Goal: Task Accomplishment & Management: Use online tool/utility

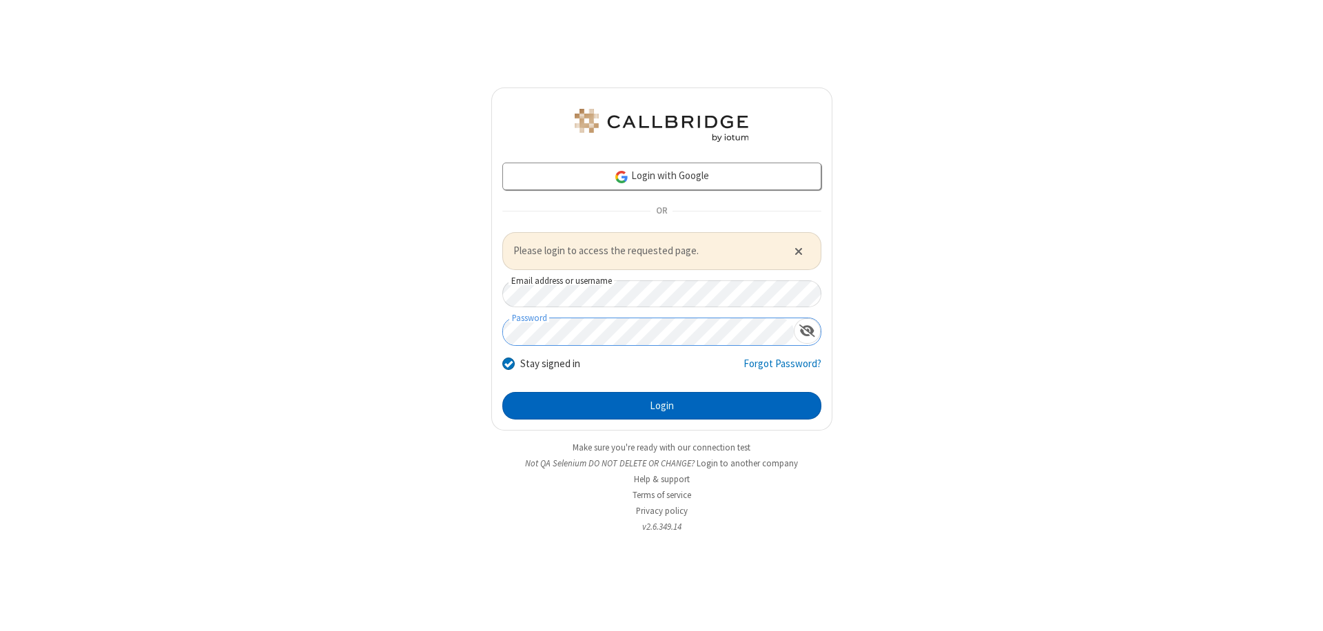
click at [661, 405] on button "Login" at bounding box center [661, 406] width 319 height 28
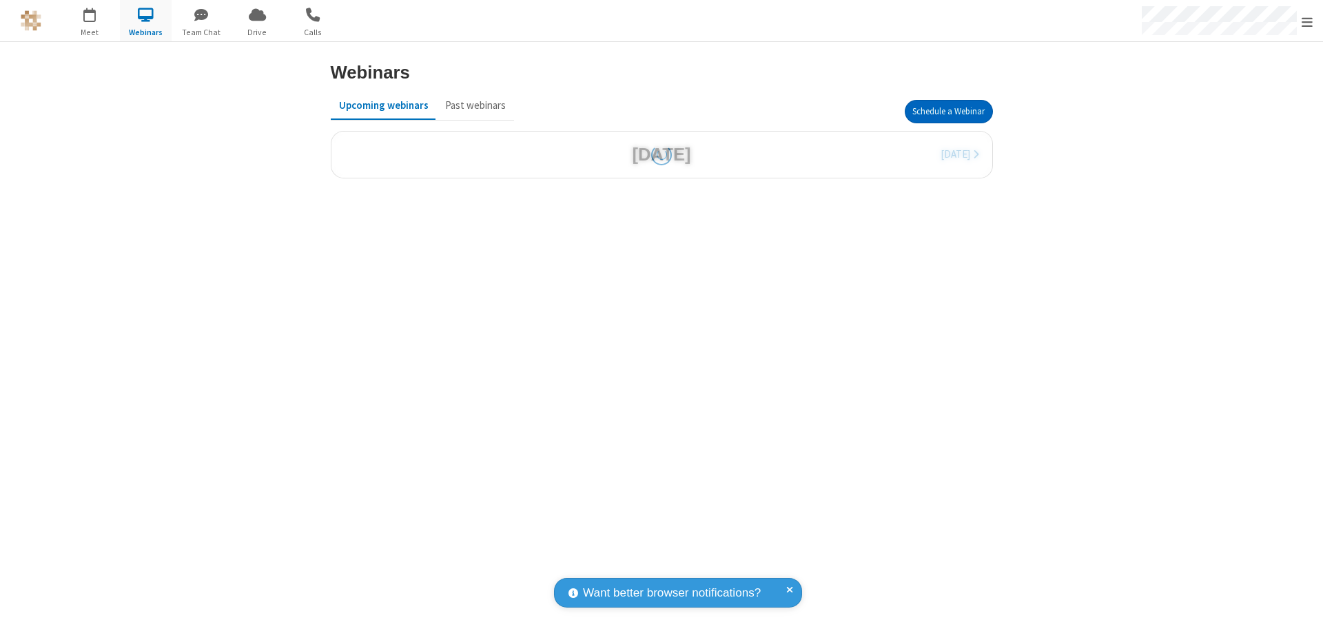
click at [948, 112] on button "Schedule a Webinar" at bounding box center [948, 111] width 88 height 23
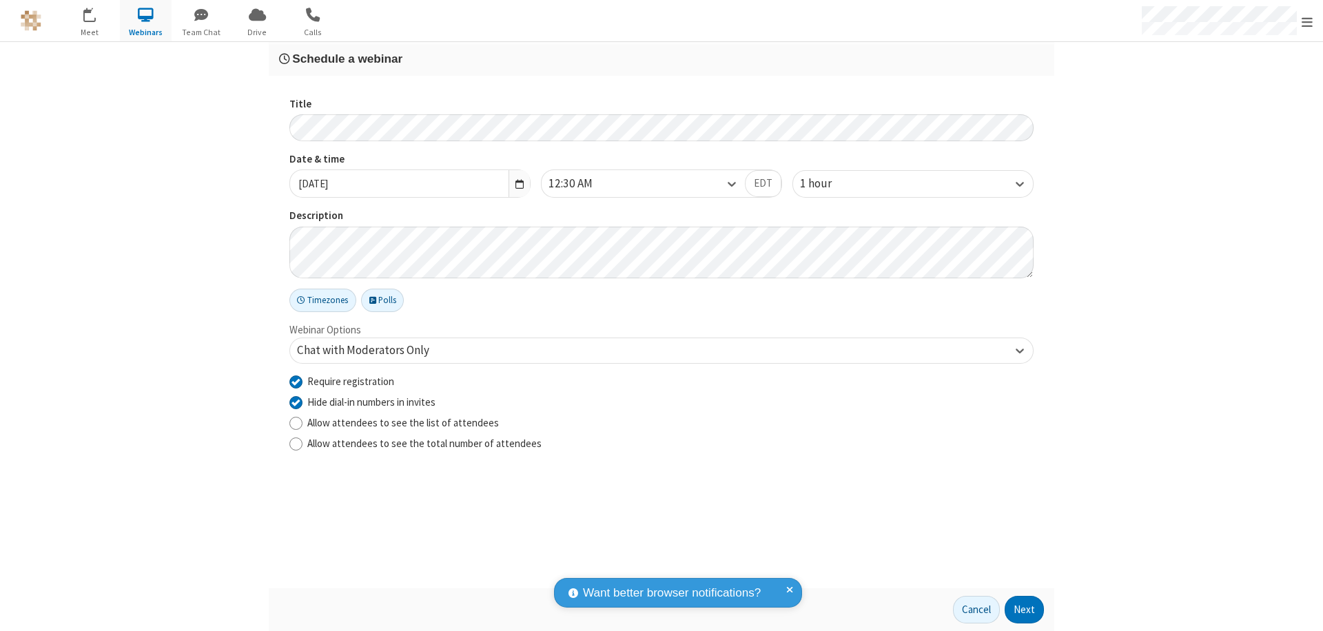
click at [296, 381] on input "Require registration" at bounding box center [295, 381] width 13 height 14
checkbox input "false"
click at [1024, 610] on button "Next" at bounding box center [1023, 610] width 39 height 28
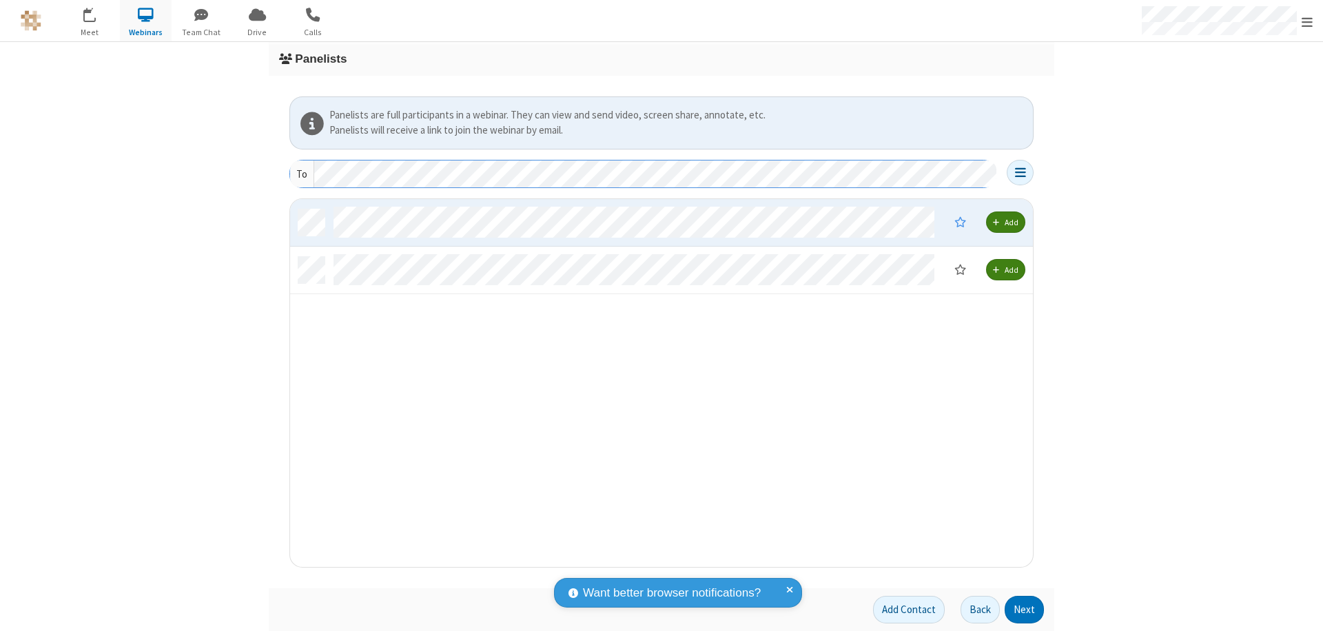
scroll to position [358, 732]
click at [1024, 610] on button "Next" at bounding box center [1023, 610] width 39 height 28
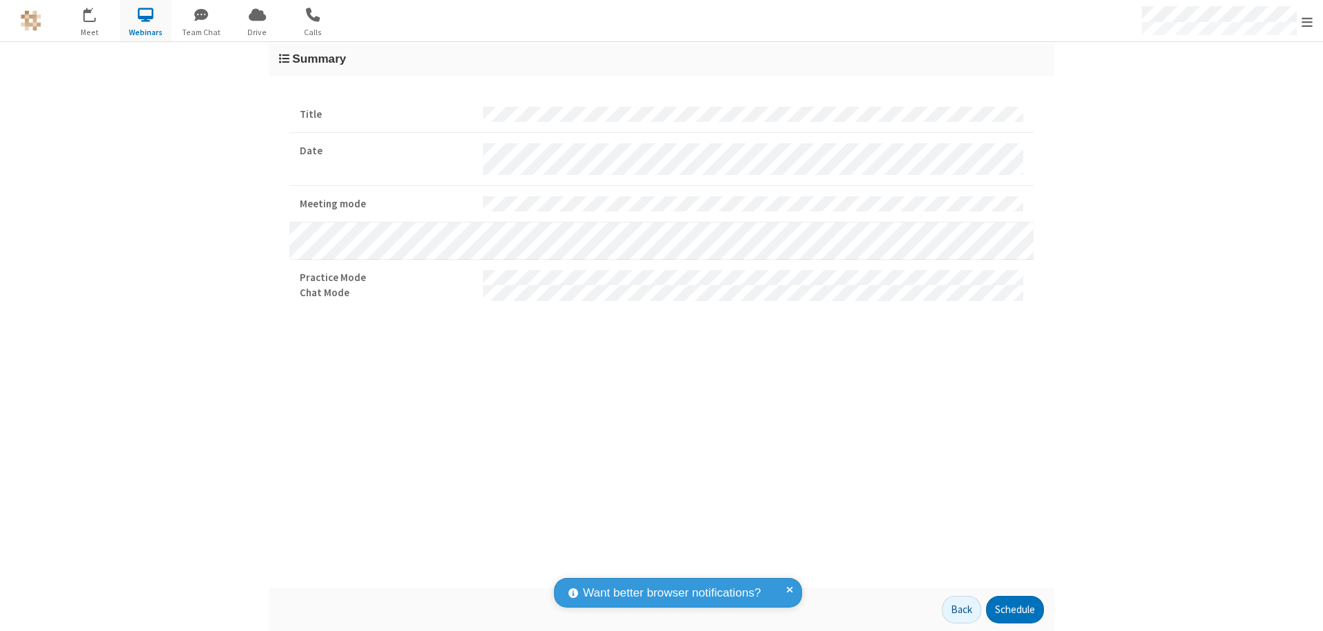
click at [1014, 610] on button "Schedule" at bounding box center [1015, 610] width 58 height 28
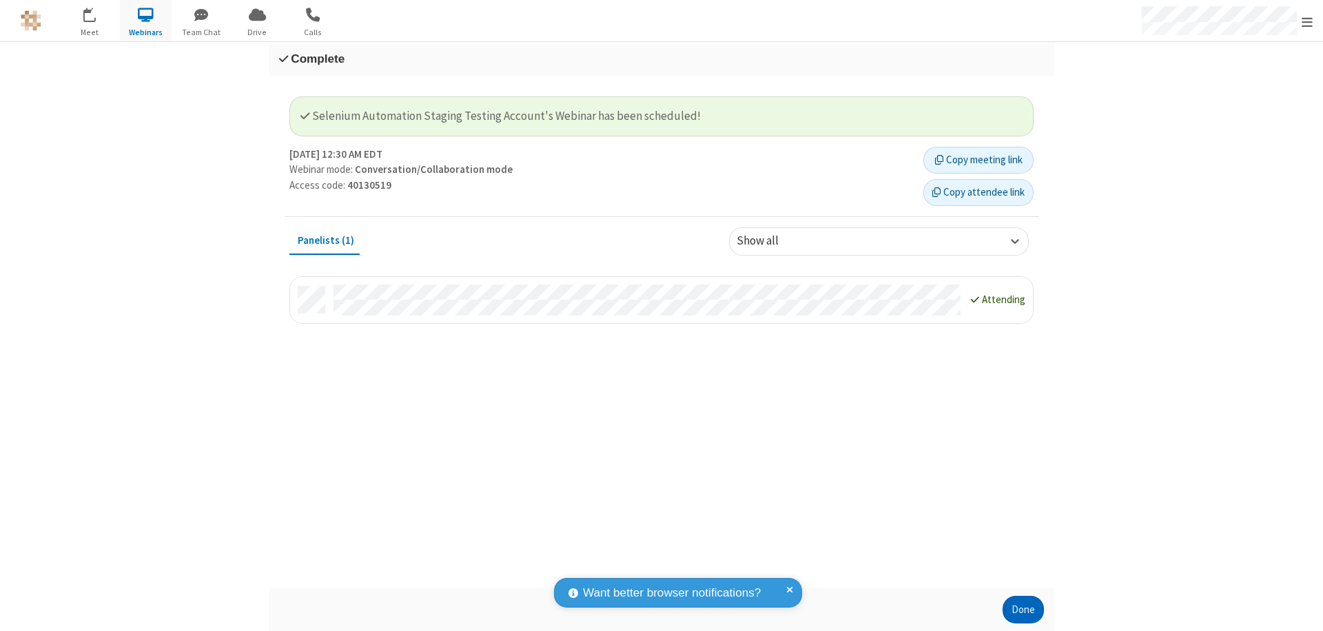
click at [1023, 610] on button "Done" at bounding box center [1022, 610] width 41 height 28
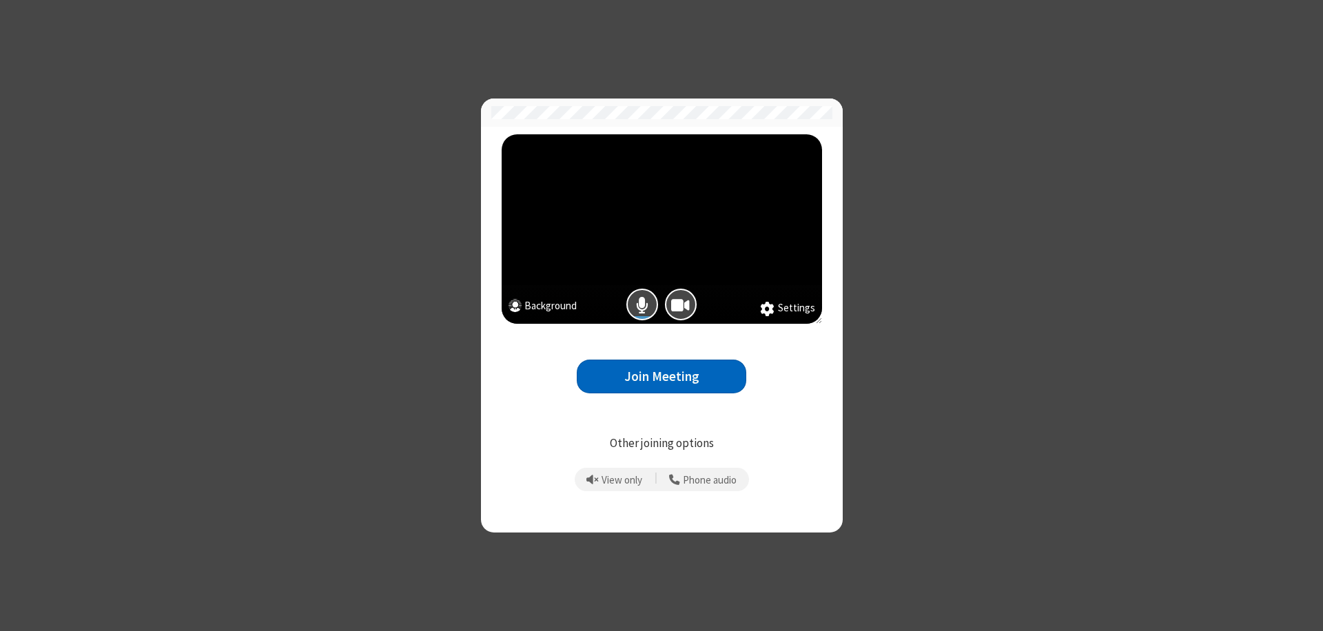
click at [661, 376] on button "Join Meeting" at bounding box center [661, 377] width 169 height 34
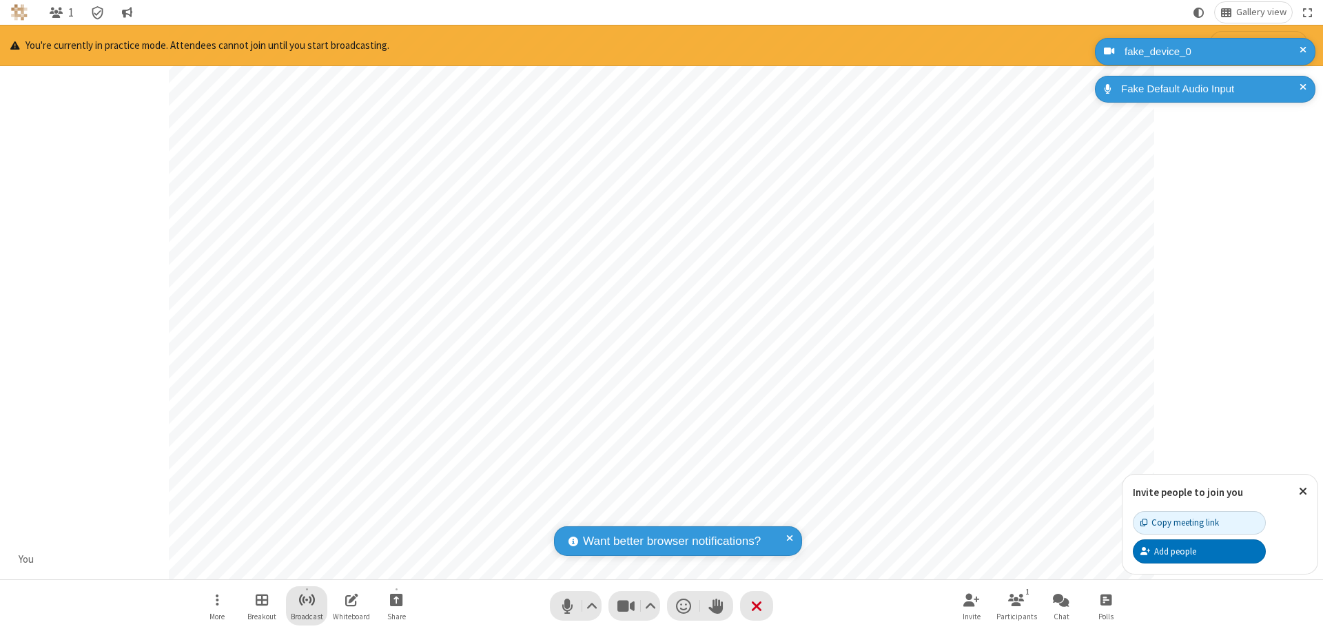
click at [306, 599] on span "Start broadcast" at bounding box center [306, 599] width 17 height 17
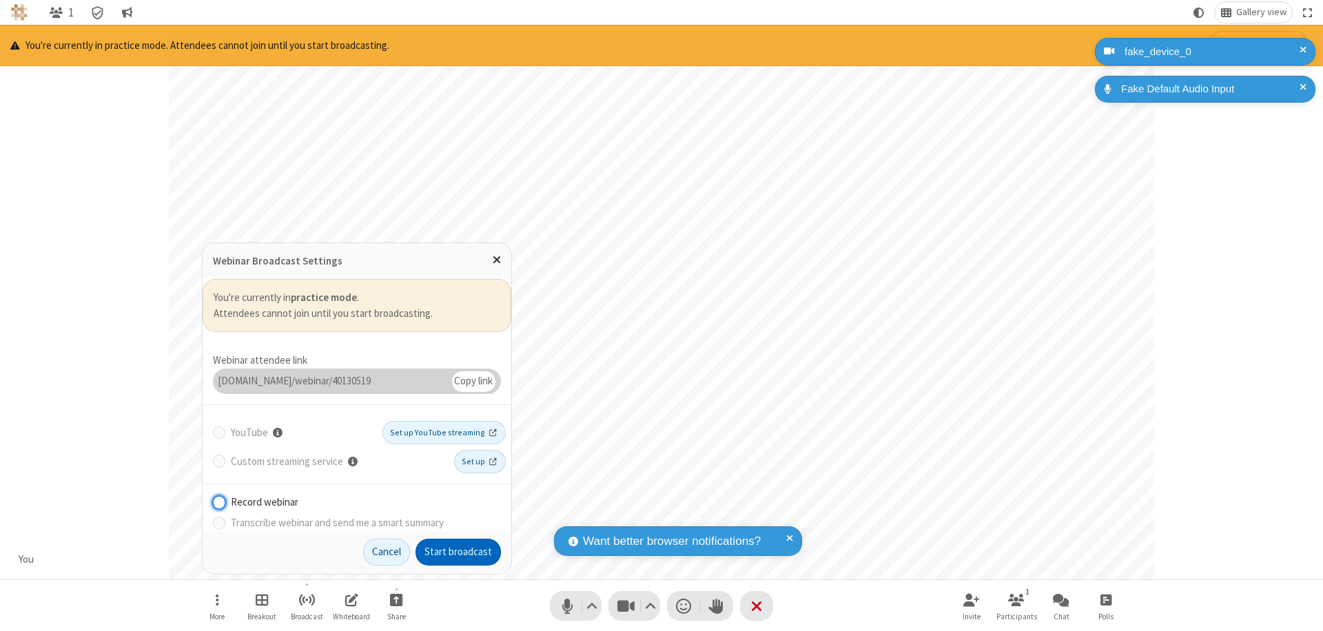
click at [458, 552] on button "Start broadcast" at bounding box center [457, 553] width 85 height 28
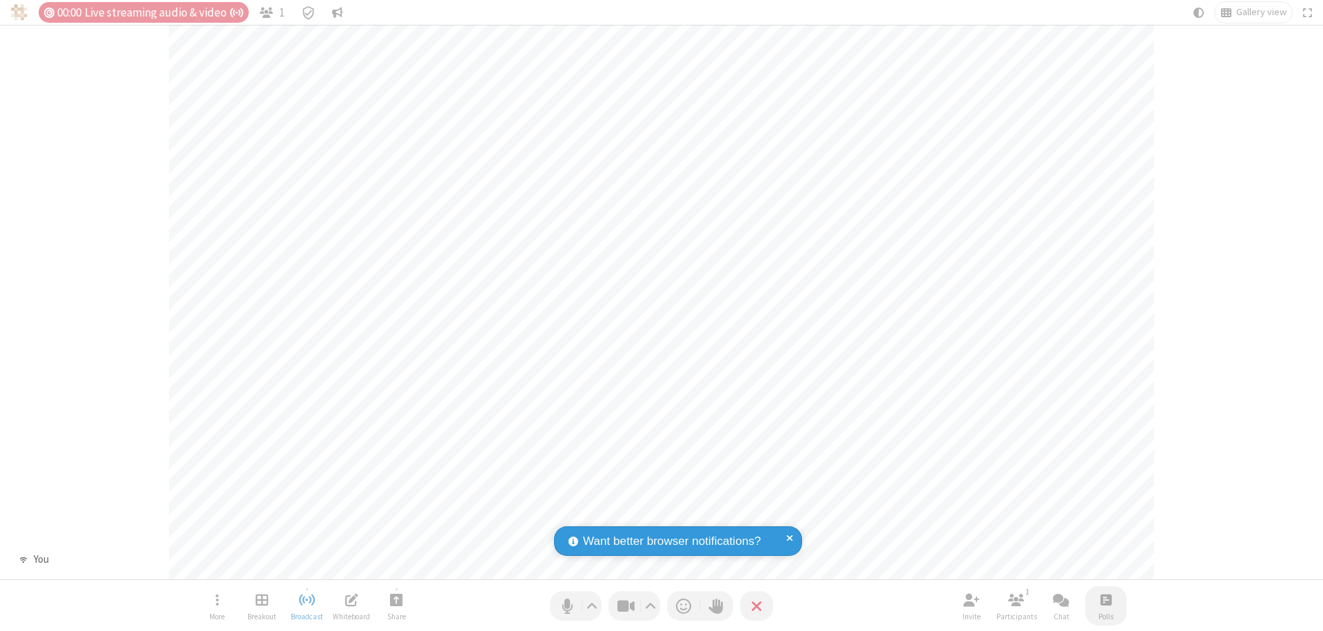
click at [1105, 599] on span "Open poll" at bounding box center [1105, 599] width 11 height 17
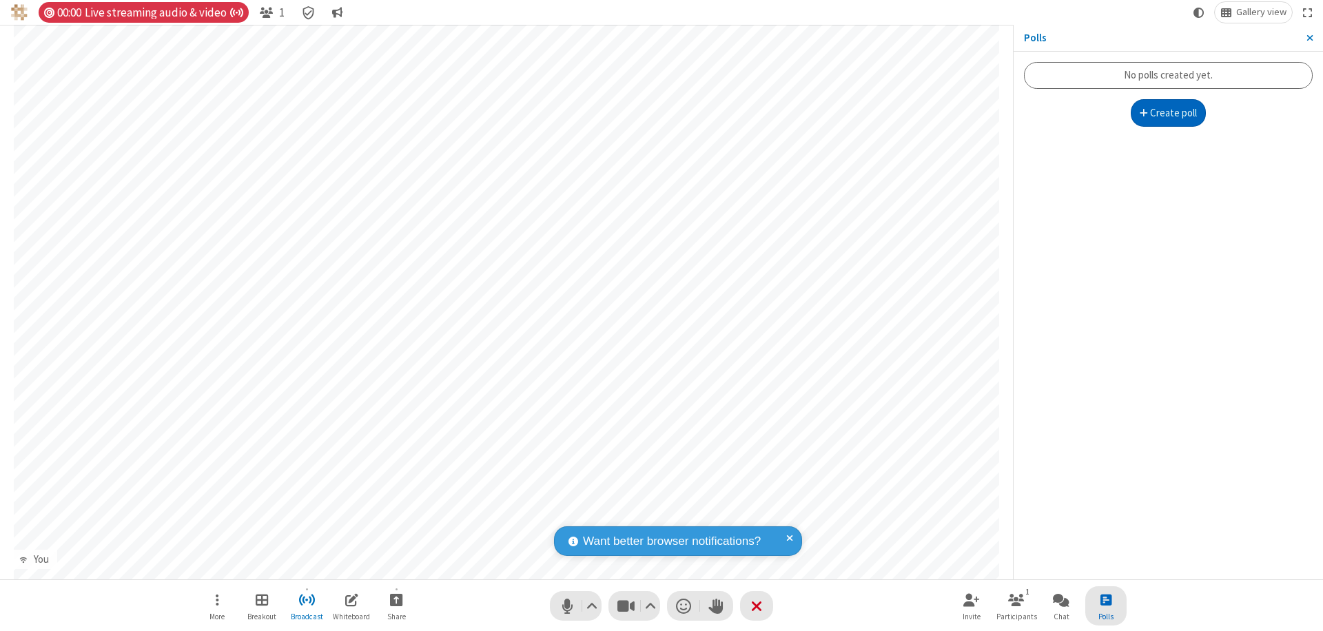
click at [1168, 113] on button "Create poll" at bounding box center [1168, 113] width 76 height 28
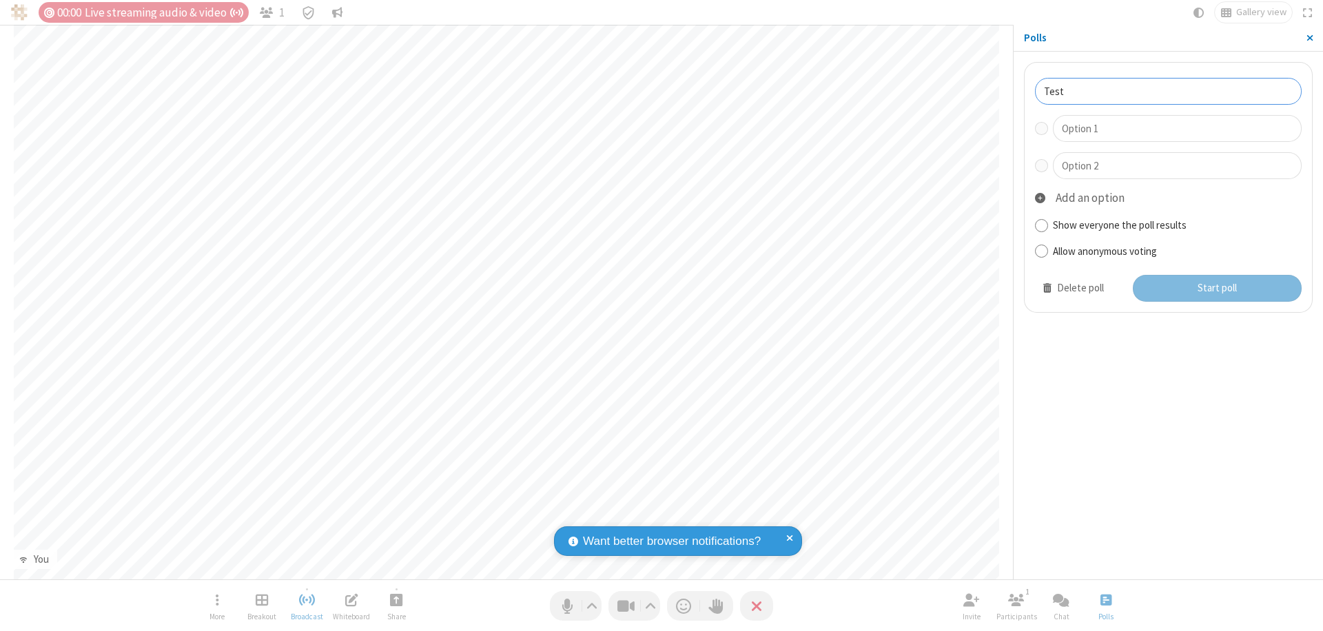
type input "Test"
type input "Yes"
type input "No"
click at [1216, 288] on button "Start poll" at bounding box center [1217, 289] width 169 height 28
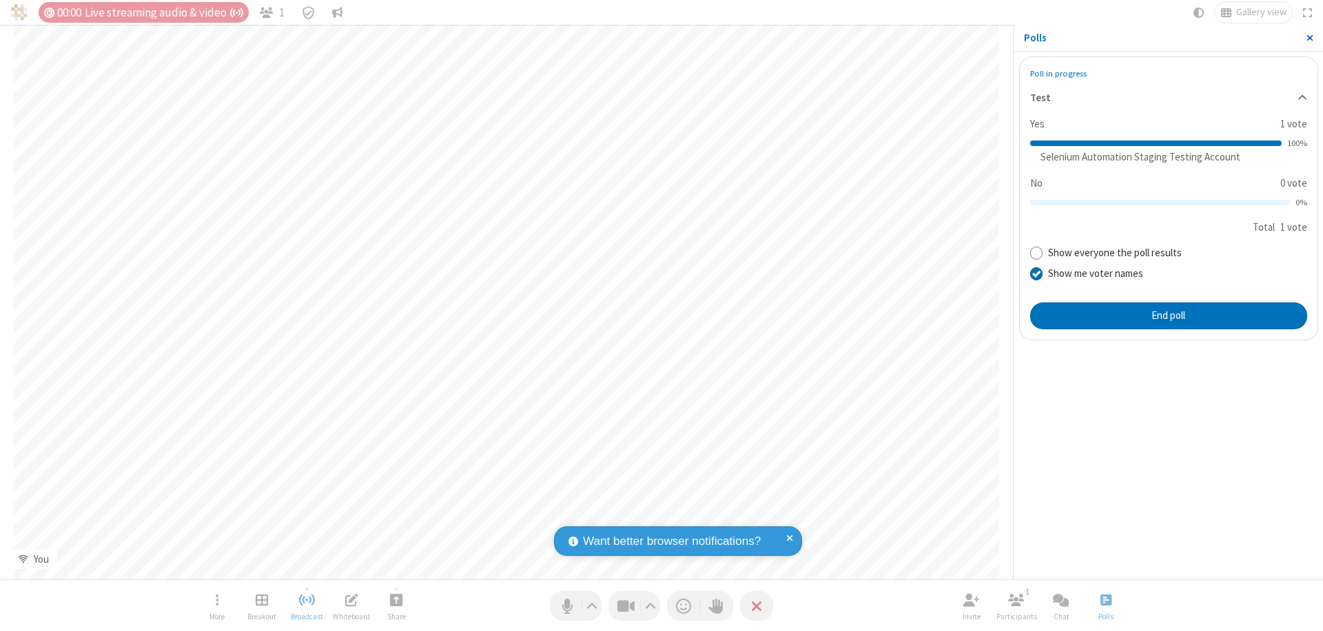
click at [1309, 38] on span "Close sidebar" at bounding box center [1309, 37] width 7 height 11
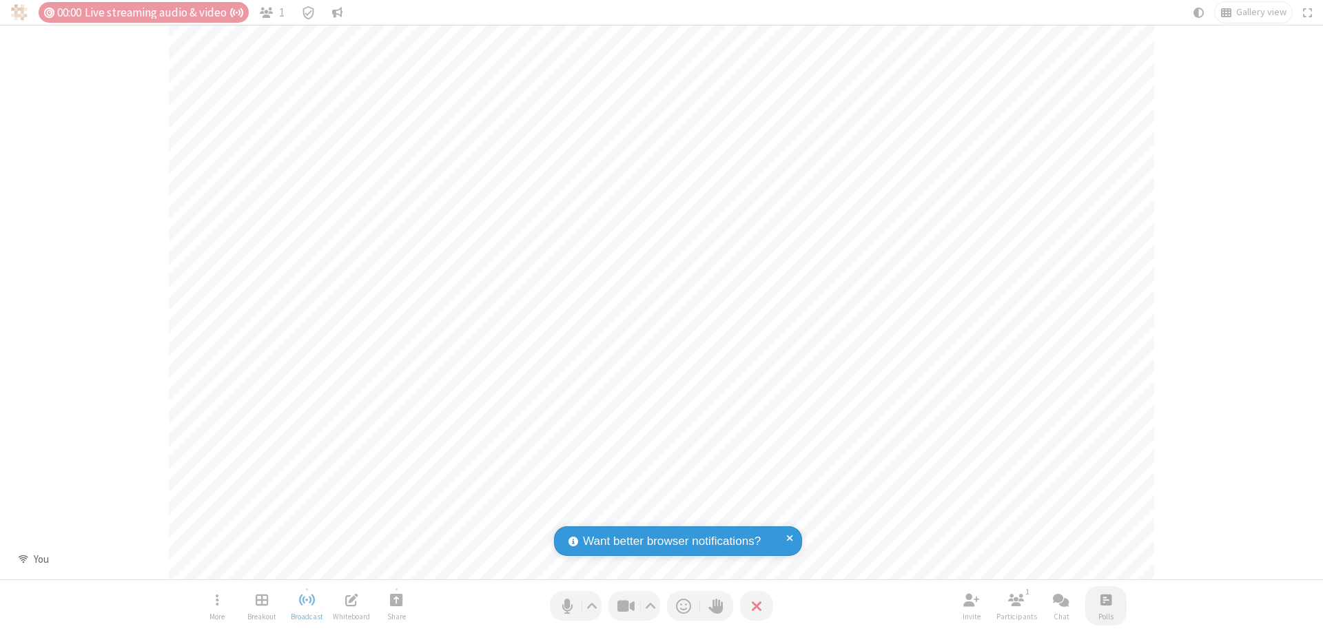
click at [1105, 599] on span "Open poll" at bounding box center [1105, 599] width 11 height 17
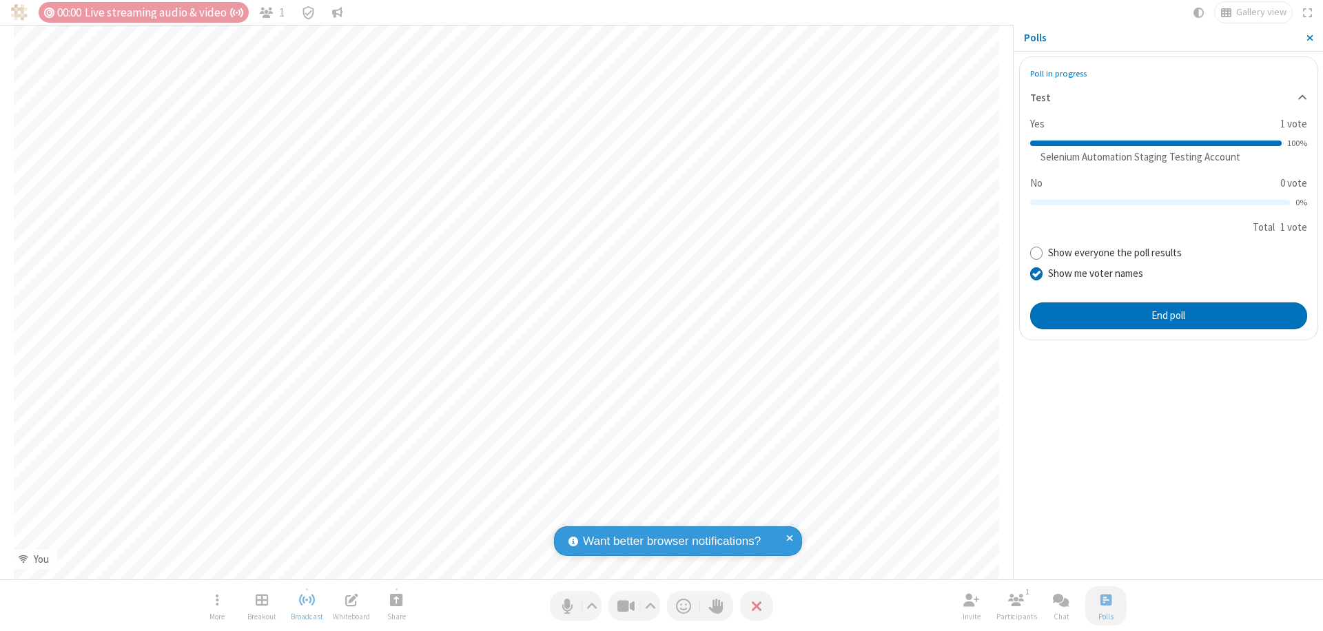
click at [1168, 316] on button "End poll" at bounding box center [1168, 316] width 277 height 28
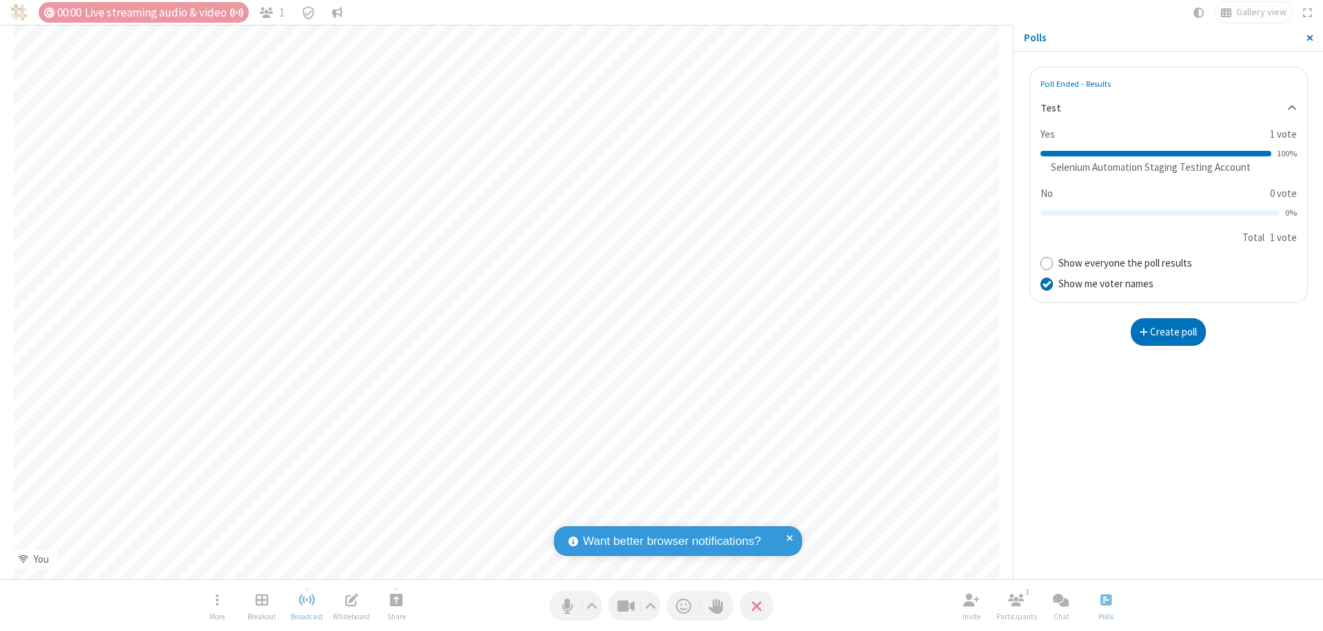
click at [1309, 38] on span "Close sidebar" at bounding box center [1309, 37] width 7 height 11
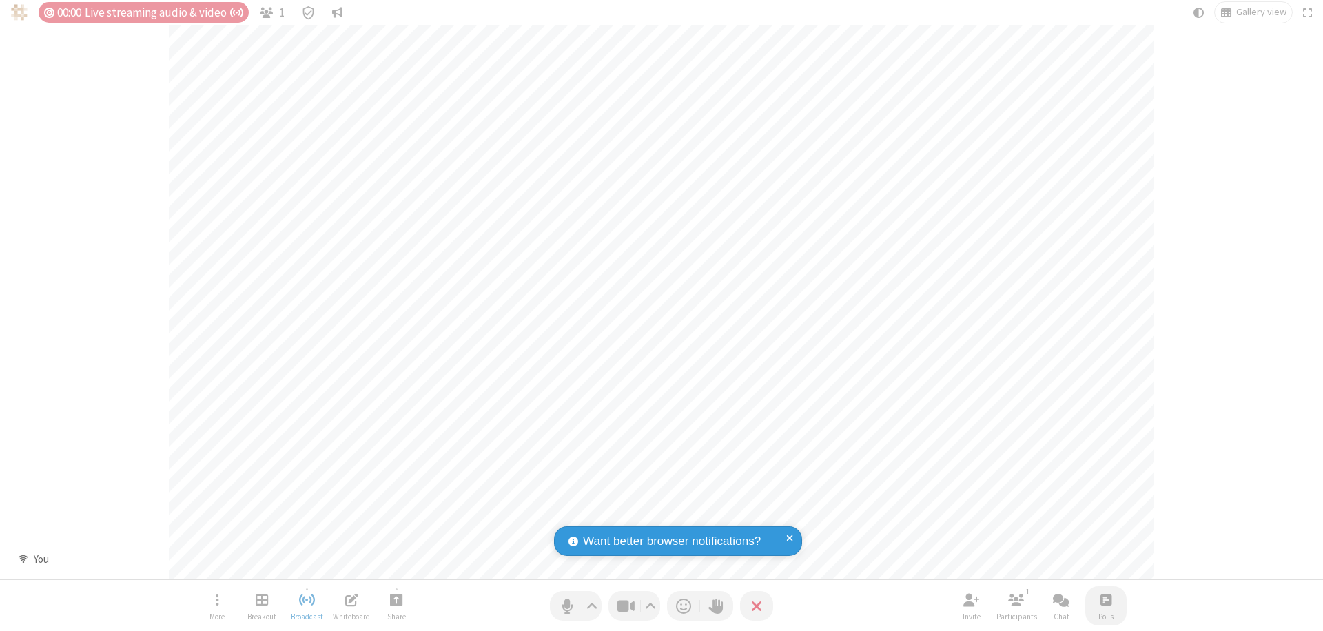
click at [1105, 599] on span "Open poll" at bounding box center [1105, 599] width 11 height 17
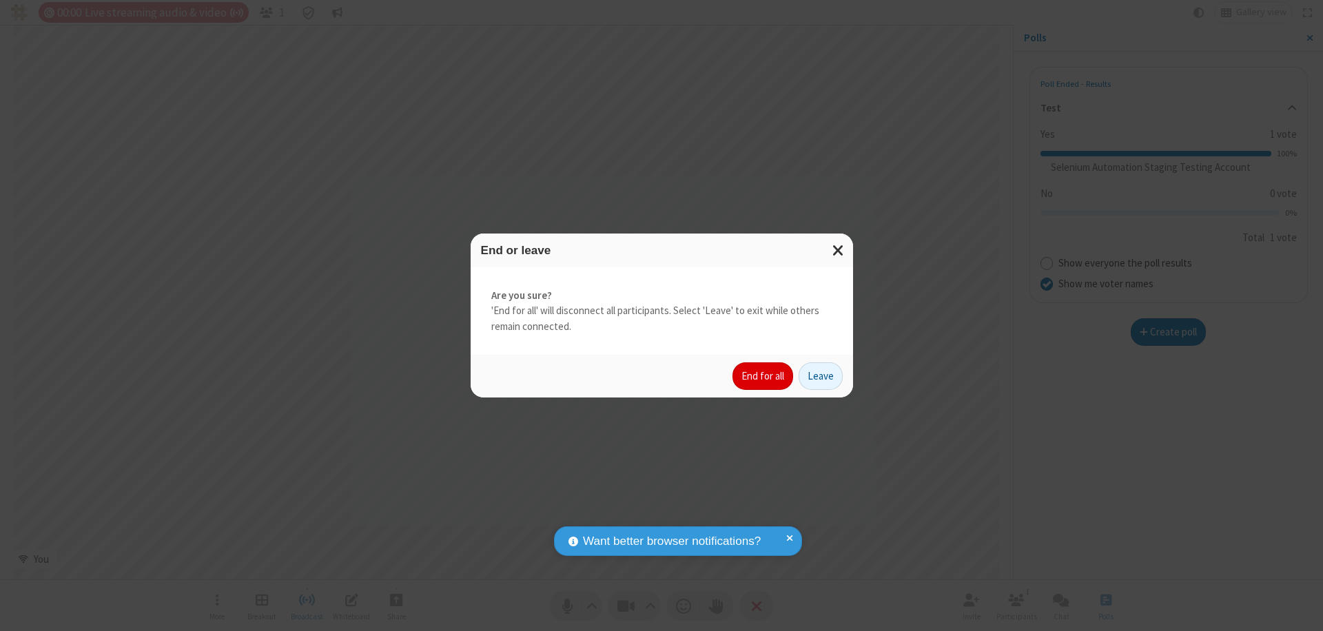
click at [763, 376] on button "End for all" at bounding box center [762, 376] width 61 height 28
